Goal: Transaction & Acquisition: Subscribe to service/newsletter

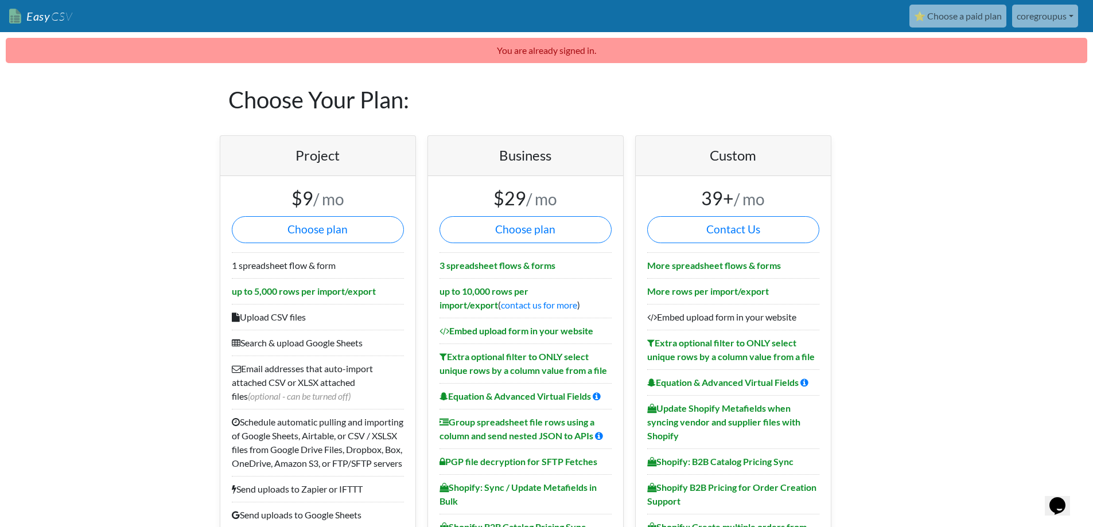
click at [1052, 13] on link "coregroupus" at bounding box center [1045, 16] width 66 height 23
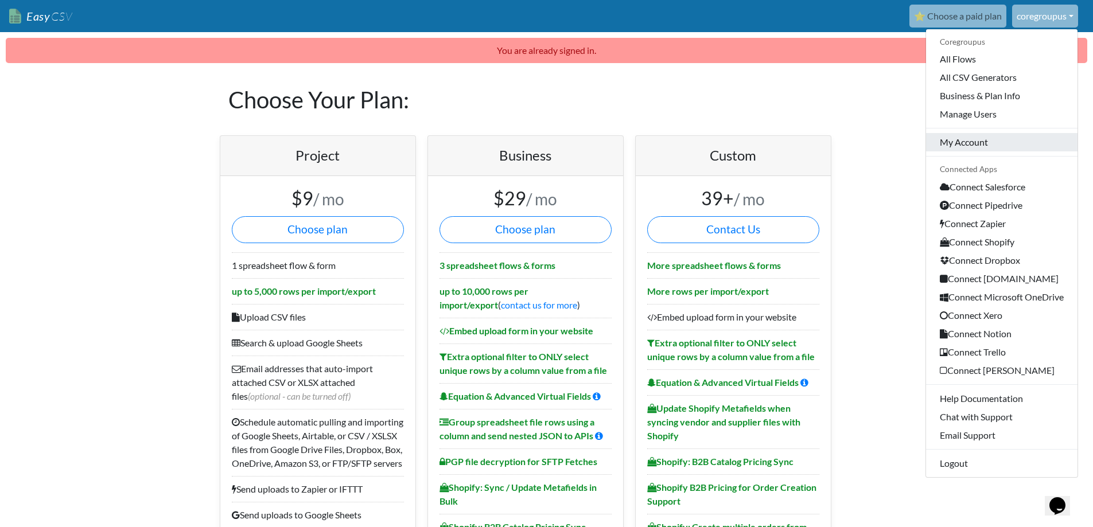
click at [949, 137] on link "My Account" at bounding box center [1001, 142] width 151 height 18
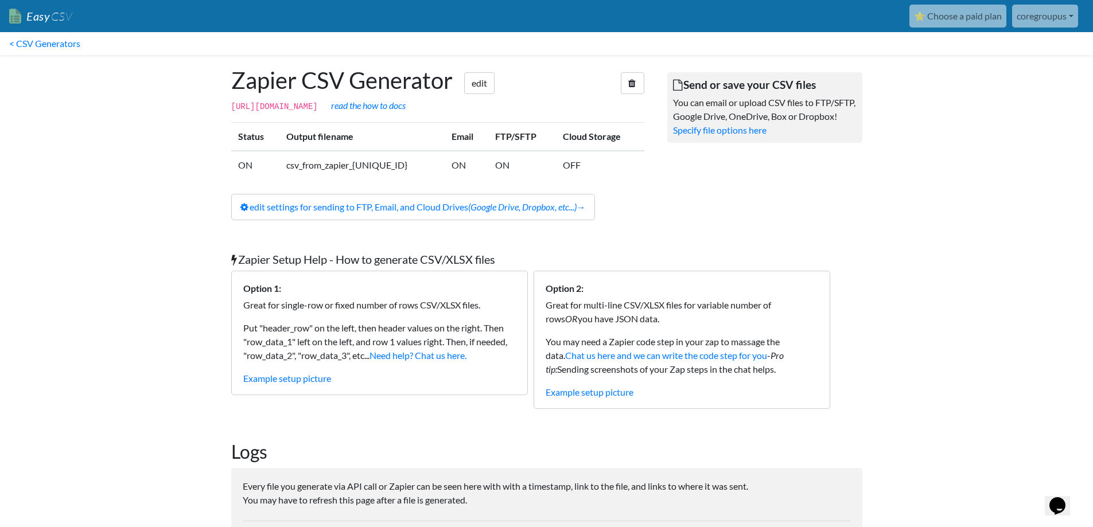
click at [939, 183] on body "Easy CSV ⭐ Choose a paid plan coregroupus Coregroupus All Flows All CSV Generat…" at bounding box center [546, 314] width 1093 height 629
click at [63, 42] on link "< CSV Generators" at bounding box center [45, 43] width 90 height 23
